Goal: Check status

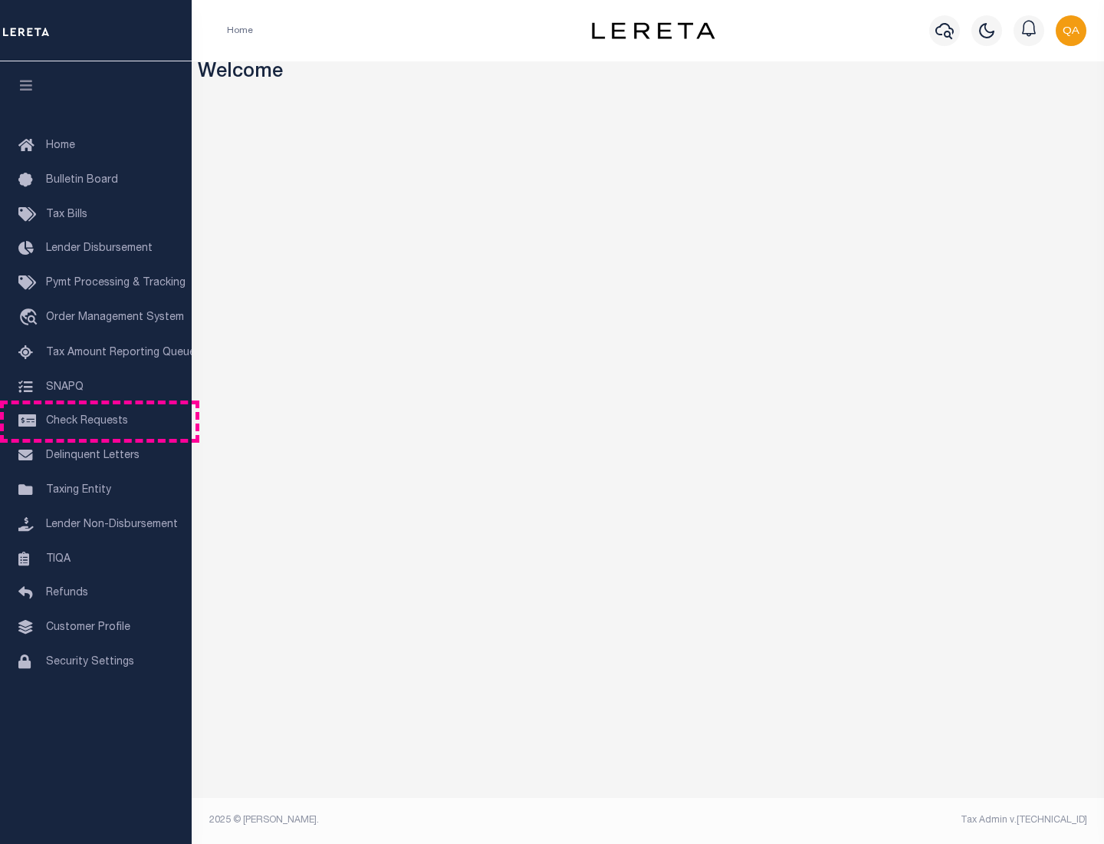
click at [96, 421] on span "Check Requests" at bounding box center [87, 421] width 82 height 11
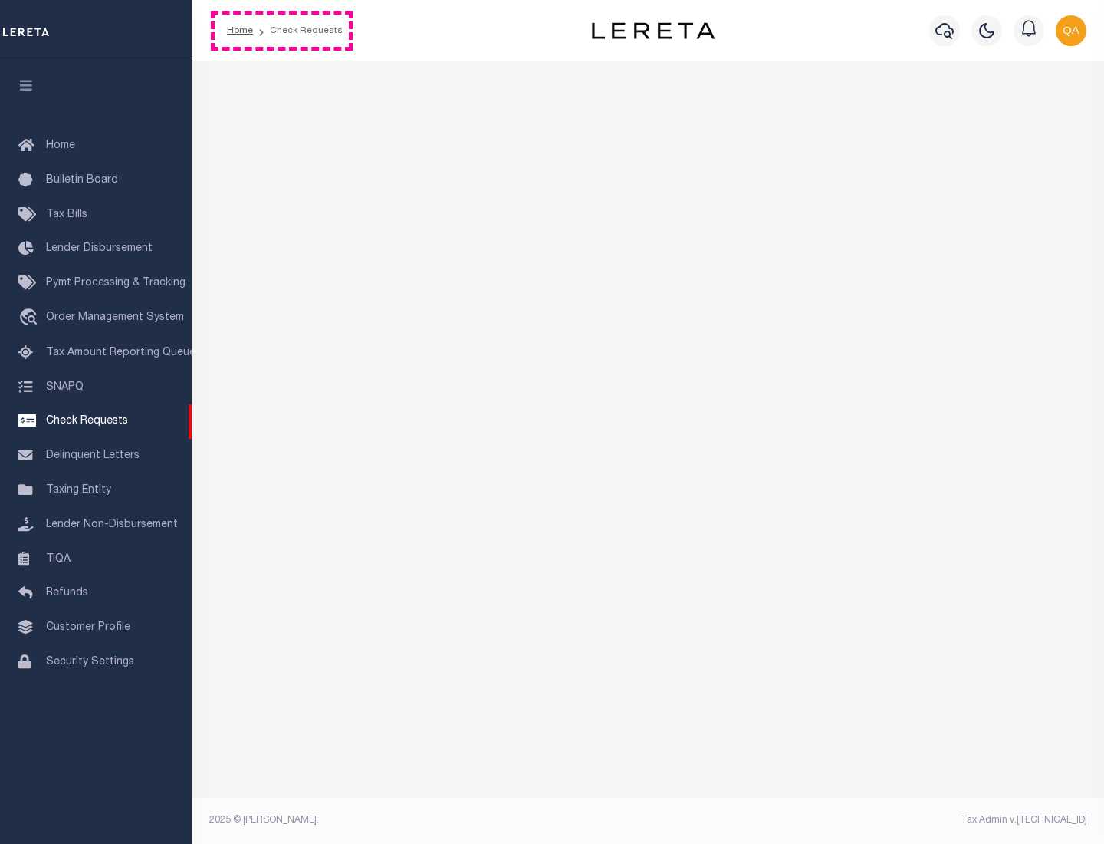
select select "50"
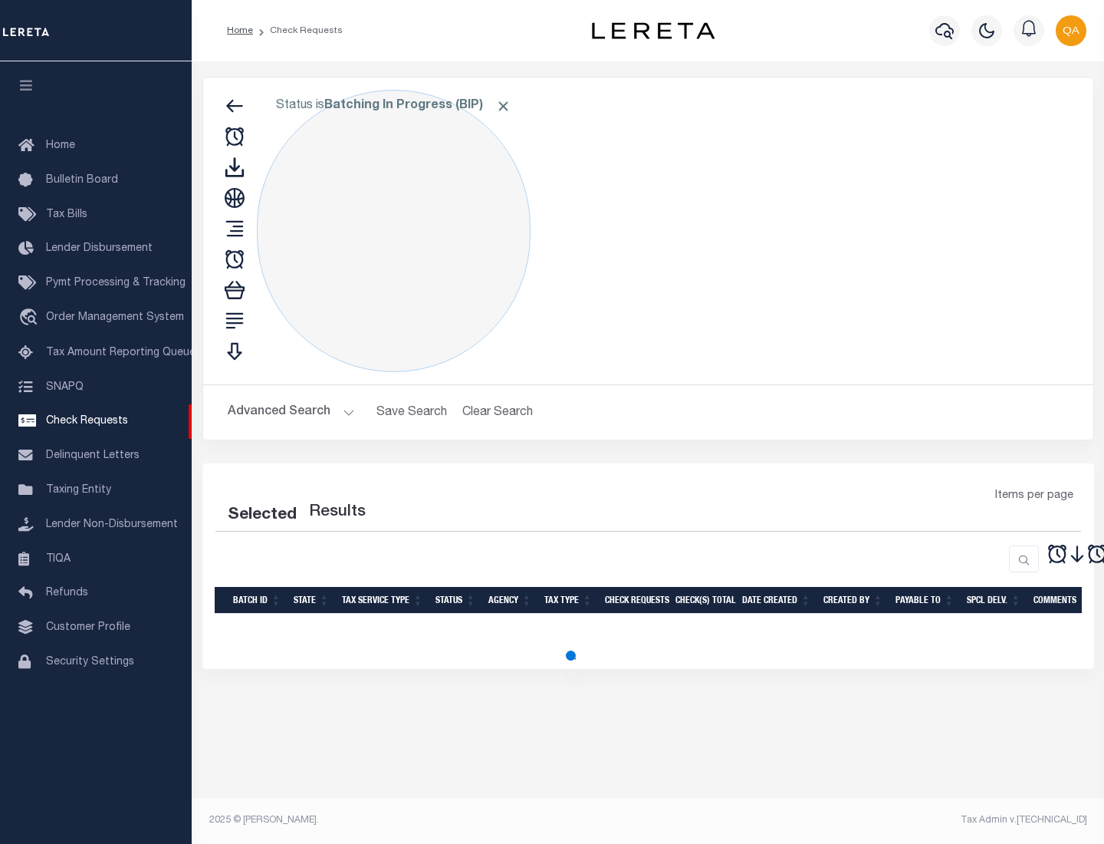
select select "50"
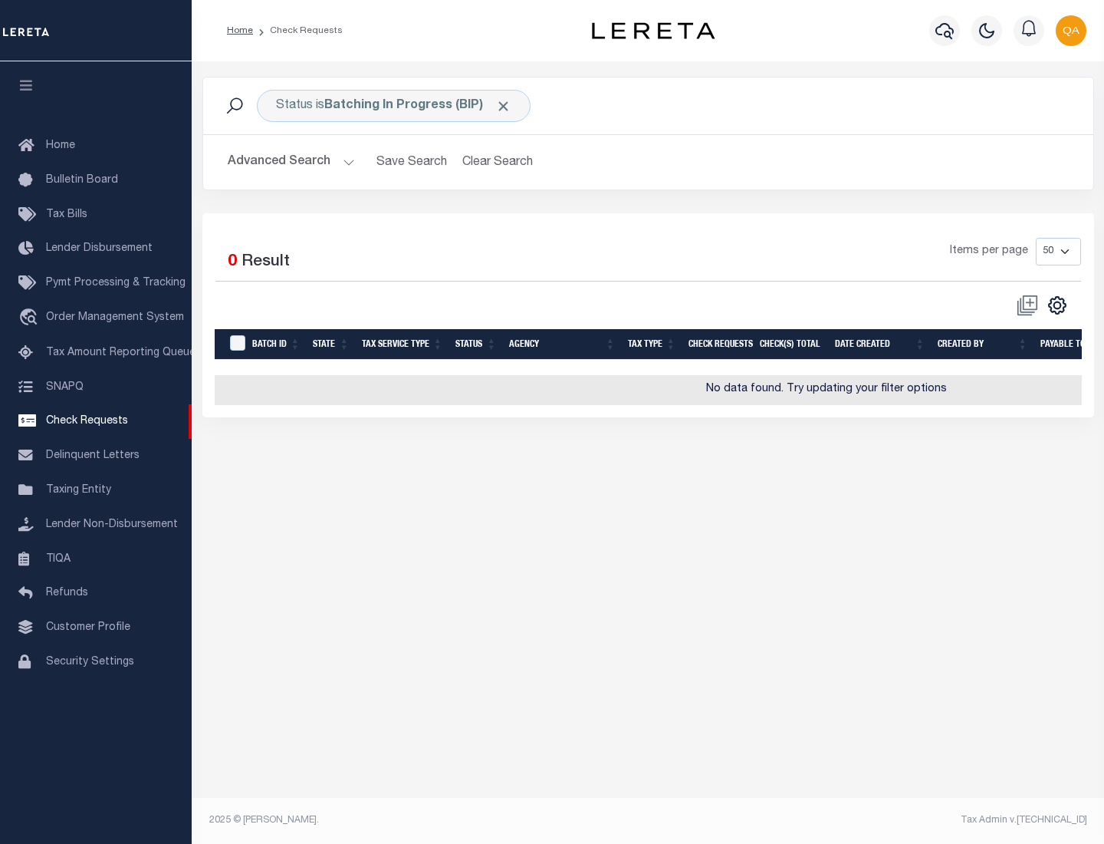
click at [504, 106] on span "Click to Remove" at bounding box center [503, 106] width 16 height 16
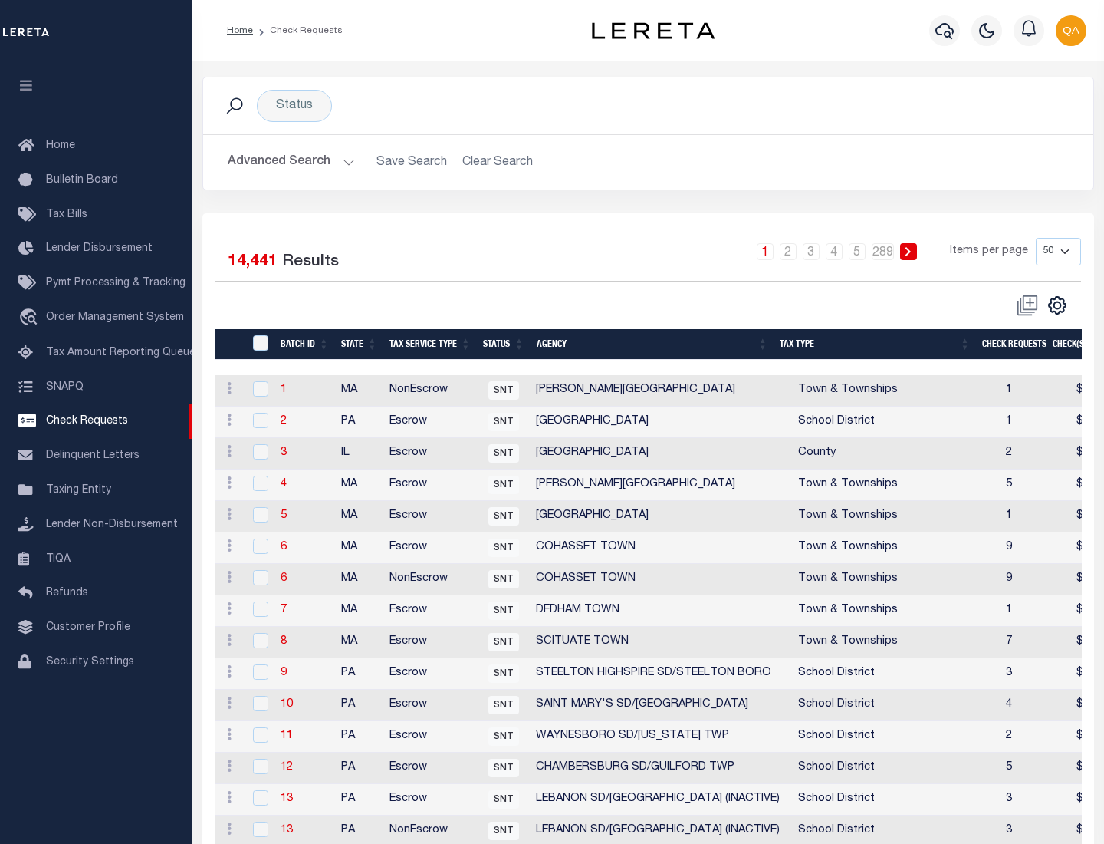
scroll to position [739, 0]
